Goal: Book appointment/travel/reservation

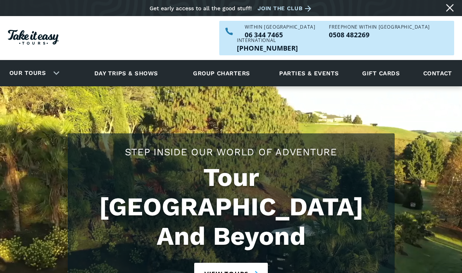
click at [227, 263] on link "View tours" at bounding box center [231, 274] width 74 height 22
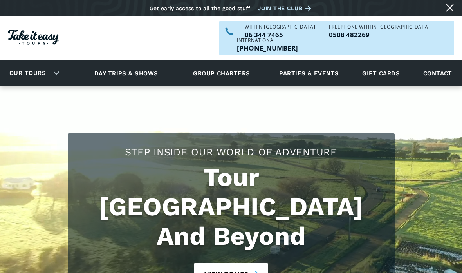
click at [118, 62] on link "Day trips & shows" at bounding box center [126, 73] width 83 height 22
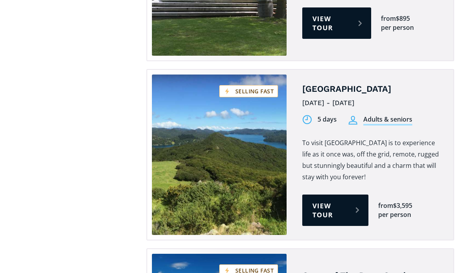
scroll to position [1441, 0]
click at [312, 194] on link "View tour" at bounding box center [336, 209] width 66 height 31
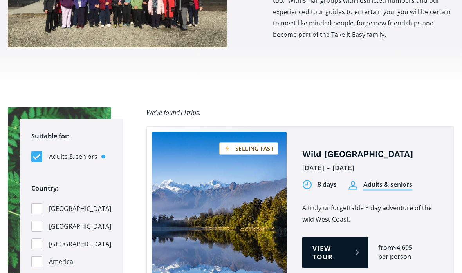
scroll to position [691, 0]
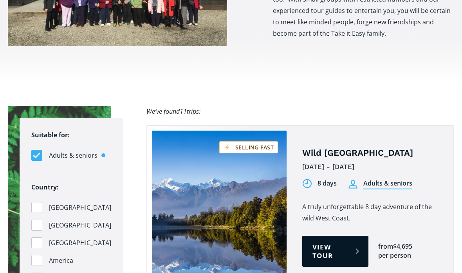
click at [39, 255] on div "Filters" at bounding box center [36, 260] width 11 height 11
click at [36, 258] on input "America" at bounding box center [33, 260] width 5 height 5
checkbox input "true"
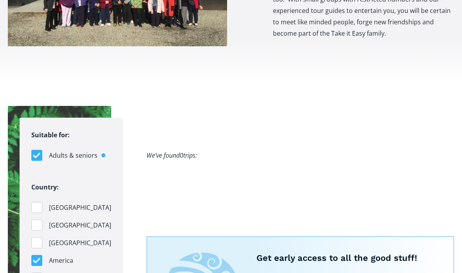
click at [33, 272] on div "Filters" at bounding box center [36, 277] width 11 height 11
click at [33, 272] on input "Asia" at bounding box center [33, 278] width 5 height 5
checkbox input "true"
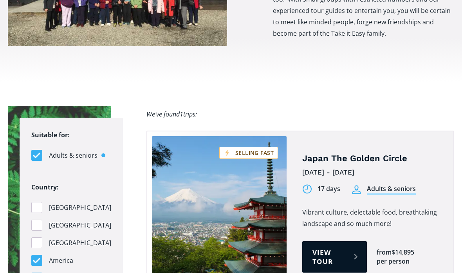
click at [33, 237] on div "Filters" at bounding box center [36, 242] width 11 height 11
click at [33, 240] on input "Pacific Islands" at bounding box center [33, 242] width 5 height 5
click at [34, 237] on div "Filters" at bounding box center [36, 242] width 11 height 11
click at [34, 240] on input "Pacific Islands" at bounding box center [33, 242] width 5 height 5
checkbox input "false"
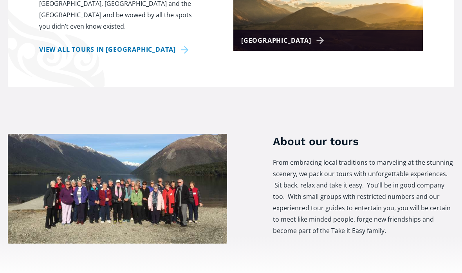
scroll to position [481, 0]
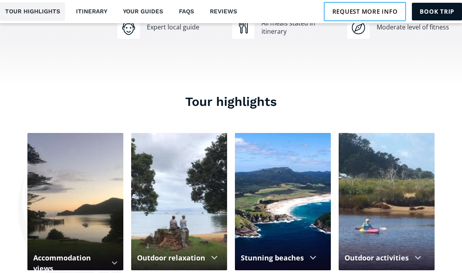
scroll to position [626, 0]
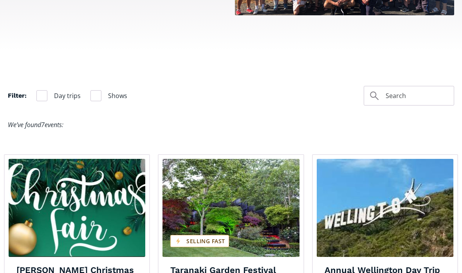
scroll to position [440, 0]
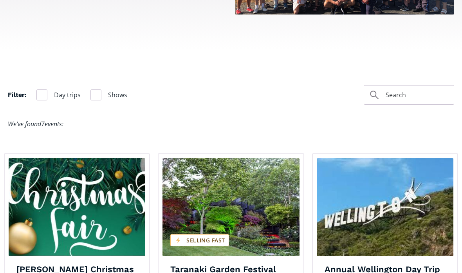
click at [44, 90] on div "Filter" at bounding box center [41, 95] width 11 height 11
click at [42, 93] on input "Day trips" at bounding box center [38, 95] width 5 height 5
checkbox input "true"
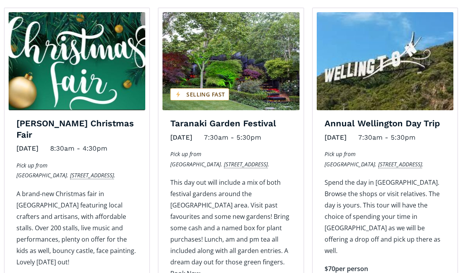
scroll to position [576, 0]
